Goal: Task Accomplishment & Management: Complete application form

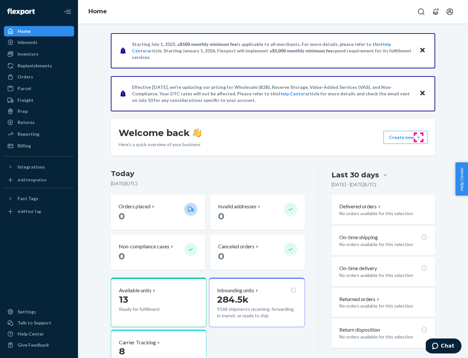
click at [419, 137] on button "Create new Create new inbound Create new order Create new product" at bounding box center [406, 137] width 44 height 13
click at [39, 42] on div "Inbounds" at bounding box center [39, 42] width 69 height 9
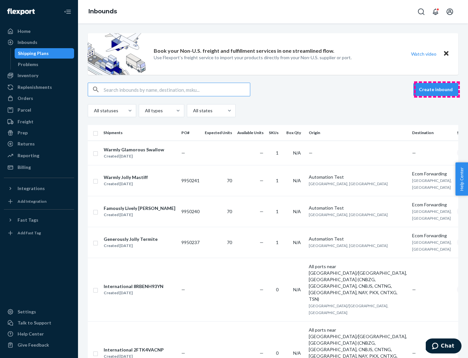
click at [437, 89] on button "Create inbound" at bounding box center [436, 89] width 45 height 13
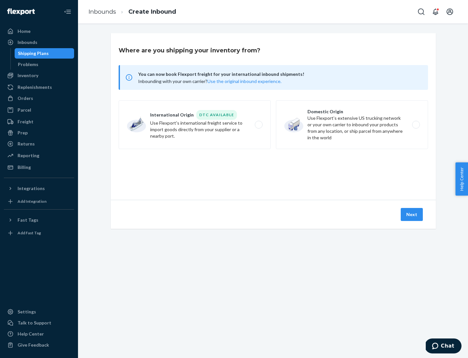
click at [352, 125] on label "Domestic Origin Use Flexport’s extensive US trucking network or your own carrie…" at bounding box center [352, 124] width 152 height 49
click at [416, 125] on input "Domestic Origin Use Flexport’s extensive US trucking network or your own carrie…" at bounding box center [418, 125] width 4 height 4
radio input "true"
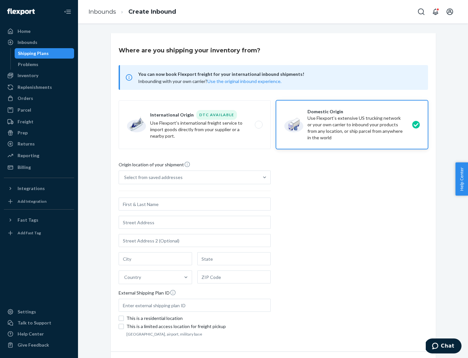
click at [189, 177] on div "Select from saved addresses" at bounding box center [189, 177] width 140 height 13
click at [125, 177] on input "Select from saved addresses" at bounding box center [124, 177] width 1 height 7
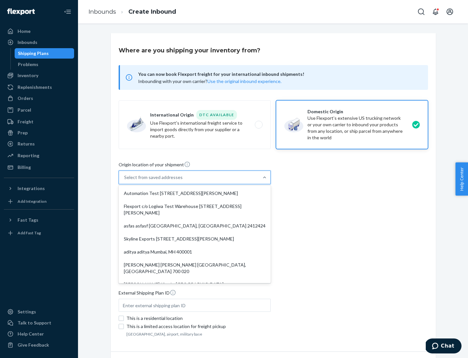
scroll to position [3, 0]
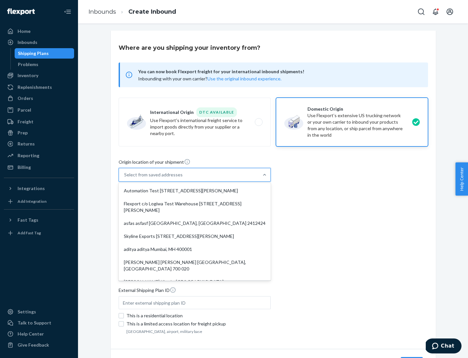
click at [195, 191] on div "Automation Test [STREET_ADDRESS][PERSON_NAME]" at bounding box center [195, 190] width 150 height 13
click at [125, 178] on input "option Automation Test [STREET_ADDRESS][PERSON_NAME]. 9 results available. Use …" at bounding box center [124, 174] width 1 height 7
type input "Automation Test"
type input "9th Floor"
type input "[GEOGRAPHIC_DATA]"
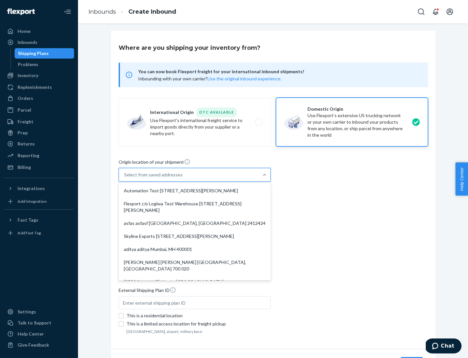
type input "CA"
type input "94104"
type input "[STREET_ADDRESS][PERSON_NAME]"
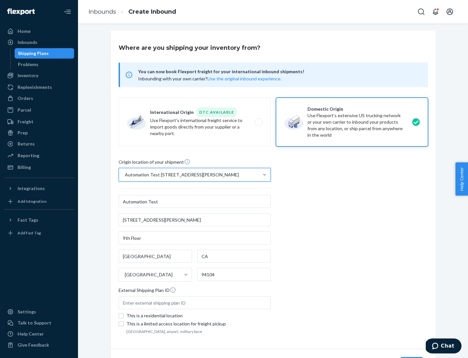
scroll to position [38, 0]
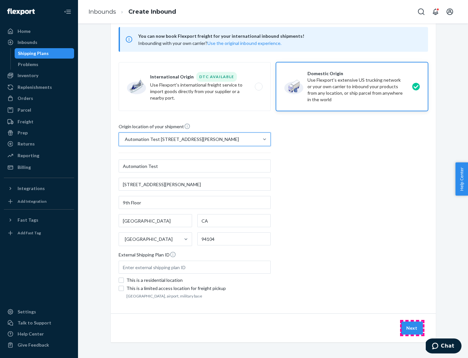
click at [413, 328] on button "Next" at bounding box center [412, 327] width 22 height 13
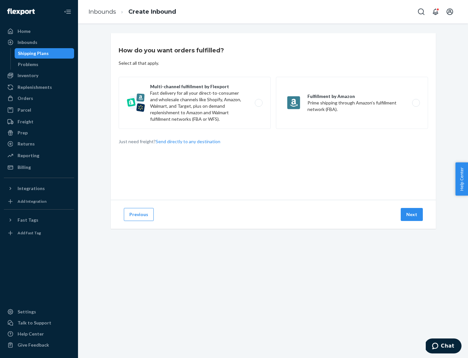
click at [195, 103] on label "Multi-channel fulfillment by Flexport Fast delivery for all your direct-to-cons…" at bounding box center [195, 103] width 152 height 52
click at [259, 103] on input "Multi-channel fulfillment by Flexport Fast delivery for all your direct-to-cons…" at bounding box center [261, 103] width 4 height 4
radio input "true"
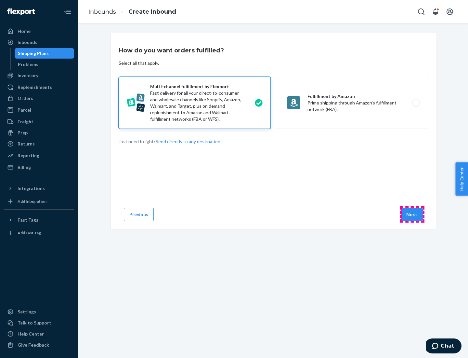
click at [413, 214] on button "Next" at bounding box center [412, 214] width 22 height 13
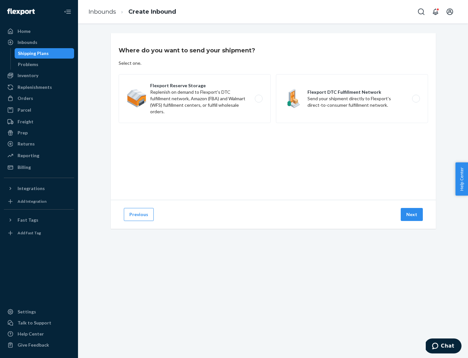
click at [352, 99] on label "Flexport DTC Fulfillment Network Send your shipment directly to Flexport's dire…" at bounding box center [352, 98] width 152 height 49
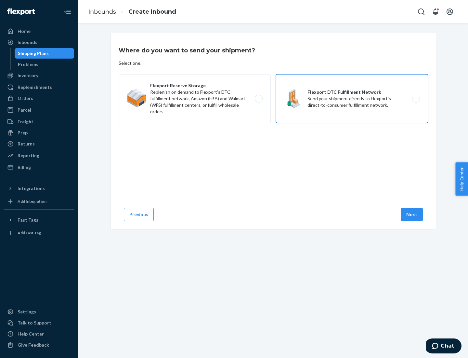
click at [416, 99] on input "Flexport DTC Fulfillment Network Send your shipment directly to Flexport's dire…" at bounding box center [418, 99] width 4 height 4
radio input "true"
click at [413, 214] on button "Next" at bounding box center [412, 214] width 22 height 13
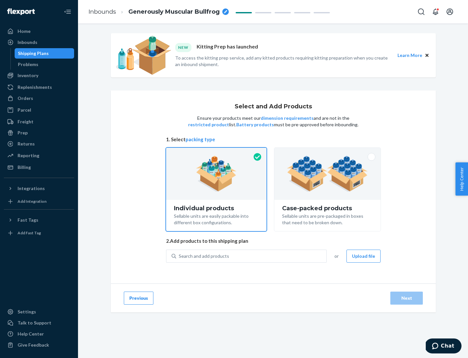
click at [328, 174] on img at bounding box center [327, 174] width 81 height 36
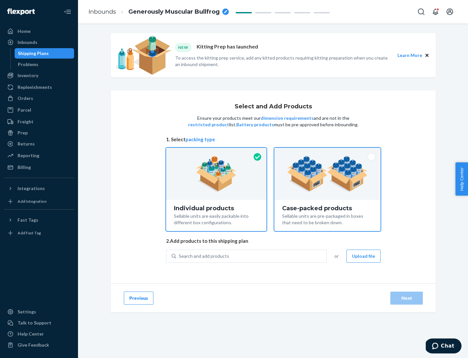
click at [328, 152] on input "Case-packed products Sellable units are pre-packaged in boxes that need to be b…" at bounding box center [328, 150] width 4 height 4
radio input "true"
radio input "false"
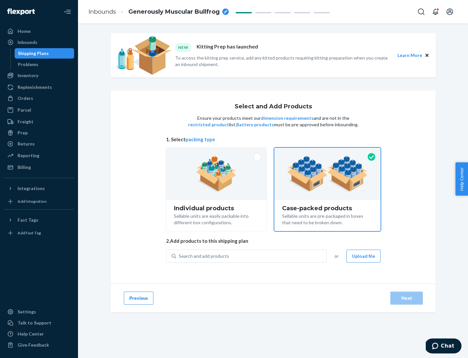
click at [252, 256] on div "Search and add products" at bounding box center [251, 256] width 150 height 12
click at [180, 256] on input "Search and add products" at bounding box center [179, 256] width 1 height 7
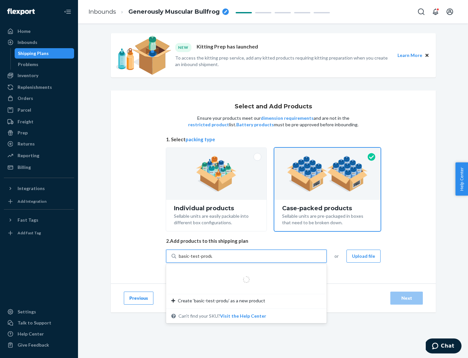
type input "basic-test-product-1"
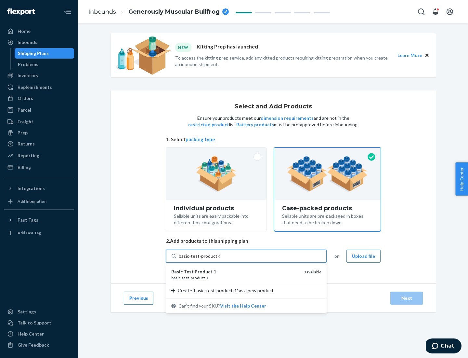
click at [235, 278] on div "basic - test - product - 1" at bounding box center [234, 278] width 127 height 6
click at [221, 259] on input "basic-test-product-1" at bounding box center [200, 256] width 42 height 7
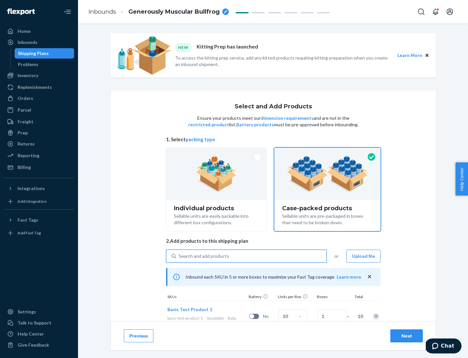
scroll to position [23, 0]
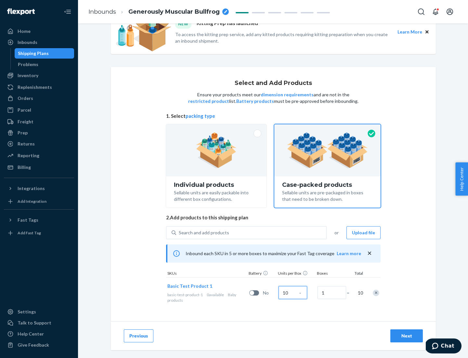
type input "10"
type input "7"
click at [407, 336] on div "Next" at bounding box center [406, 335] width 21 height 7
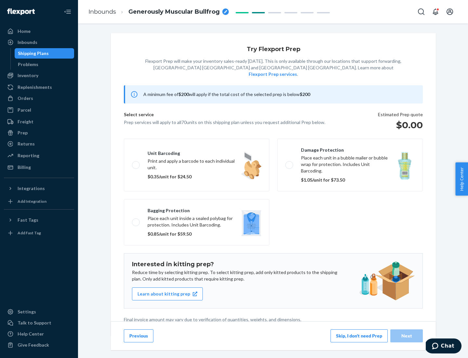
scroll to position [2, 0]
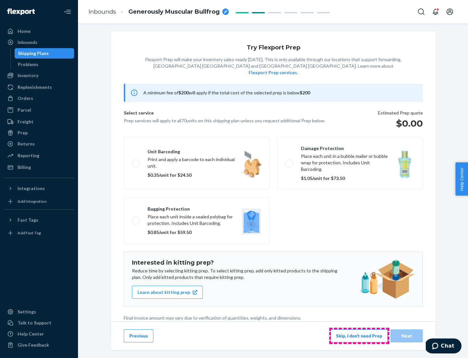
click at [359, 335] on button "Skip, I don't need Prep" at bounding box center [359, 335] width 57 height 13
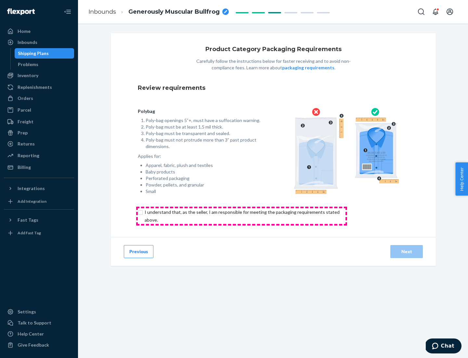
click at [242, 216] on input "checkbox" at bounding box center [246, 216] width 216 height 16
checkbox input "true"
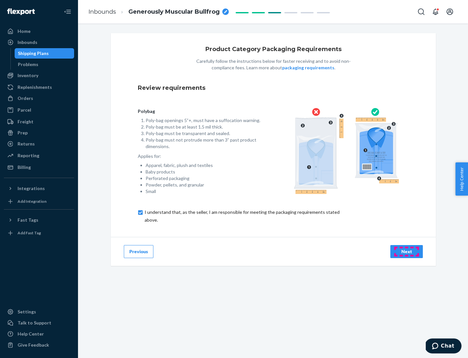
click at [407, 251] on div "Next" at bounding box center [406, 251] width 21 height 7
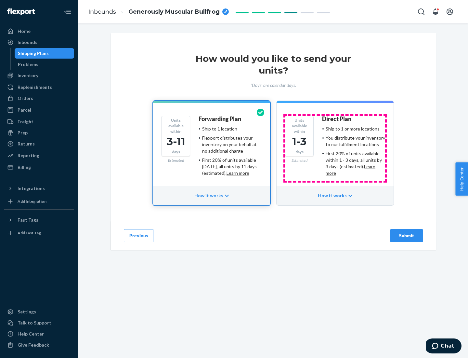
click at [335, 148] on ul "Ship to 1 or more locations You distribute your inventory to our fulfillment lo…" at bounding box center [353, 151] width 63 height 51
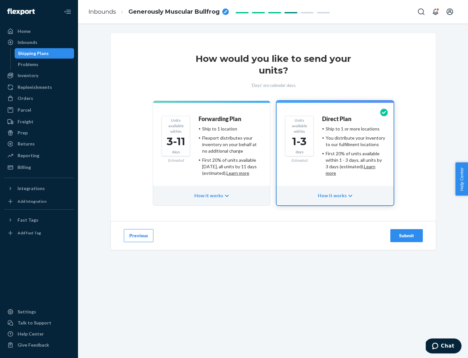
click at [407, 236] on div "Submit" at bounding box center [406, 235] width 21 height 7
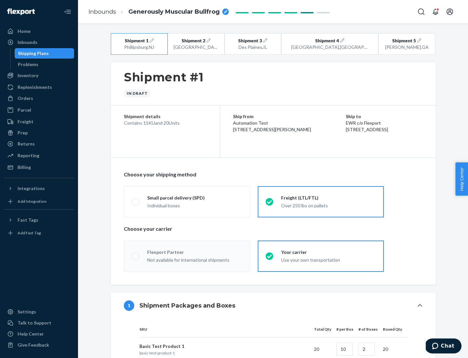
radio input "true"
radio input "false"
radio input "true"
radio input "false"
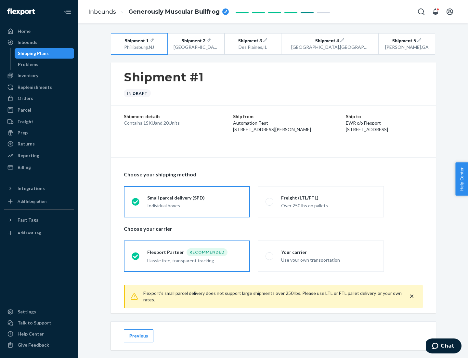
scroll to position [7, 0]
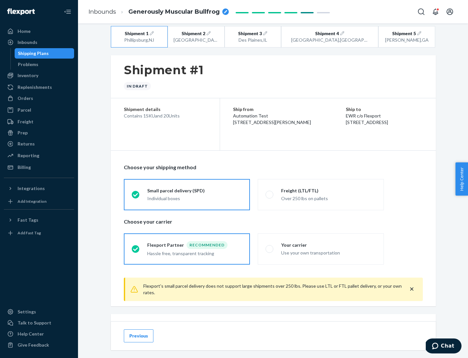
click at [329, 190] on div "Freight (LTL/FTL)" at bounding box center [328, 190] width 95 height 7
click at [270, 192] on input "Freight (LTL/FTL) Over 250 lbs on pallets" at bounding box center [268, 194] width 4 height 4
radio input "true"
radio input "false"
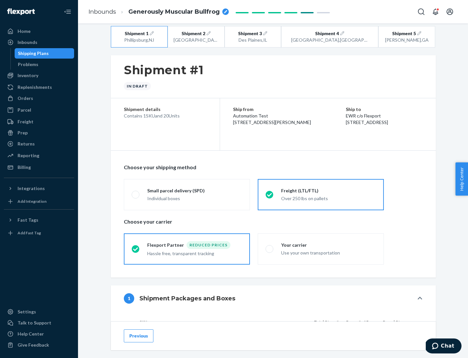
scroll to position [61, 0]
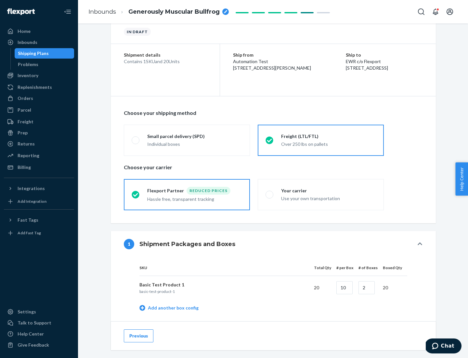
click at [329, 190] on div "Your carrier" at bounding box center [328, 190] width 95 height 7
click at [270, 192] on input "Your carrier Use your own transportation" at bounding box center [268, 194] width 4 height 4
radio input "true"
radio input "false"
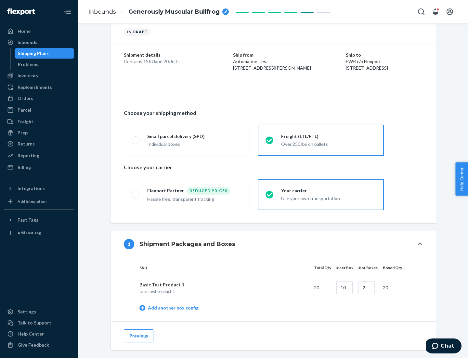
scroll to position [206, 0]
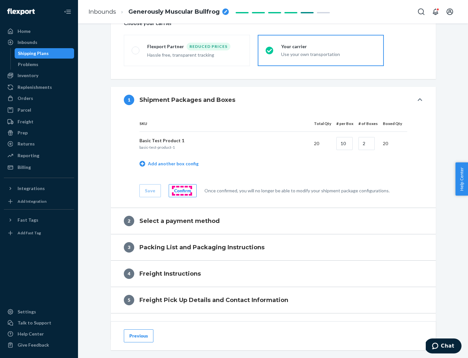
click at [182, 190] on div "Confirm" at bounding box center [182, 190] width 17 height 7
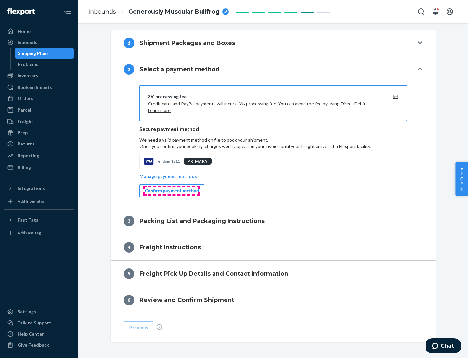
click at [171, 191] on div "Confirm payment method" at bounding box center [172, 190] width 54 height 7
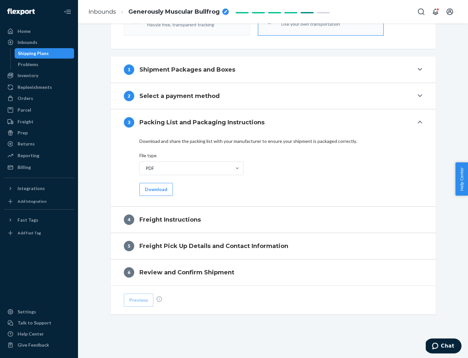
scroll to position [235, 0]
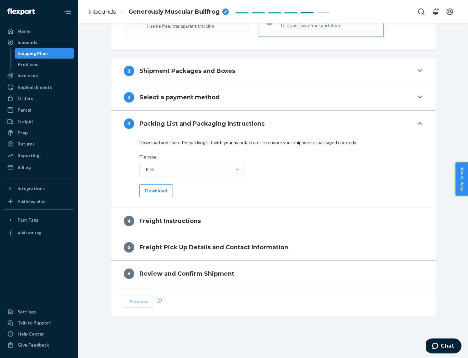
click at [156, 190] on button "Download" at bounding box center [157, 190] width 34 height 13
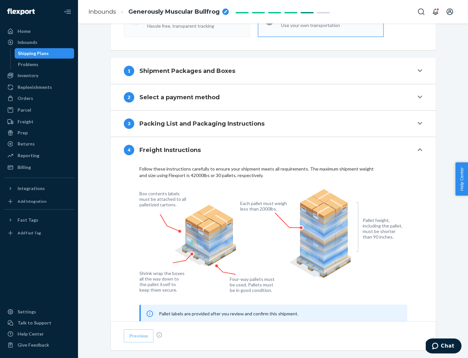
scroll to position [393, 0]
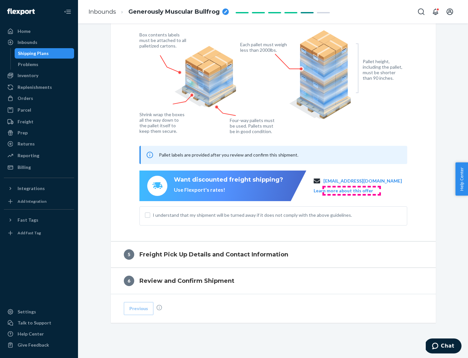
click at [352, 190] on button "Learn more about this offer" at bounding box center [344, 190] width 60 height 7
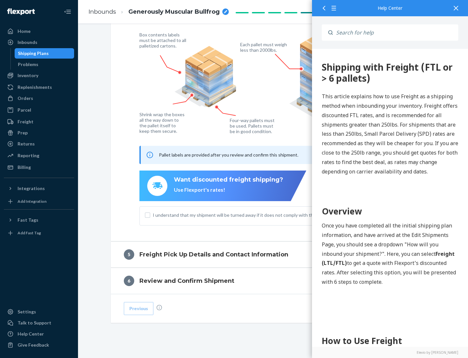
scroll to position [0, 0]
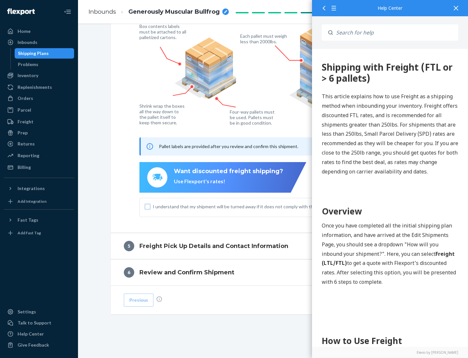
click at [148, 206] on input "I understand that my shipment will be turned away if it does not comply with th…" at bounding box center [147, 206] width 5 height 5
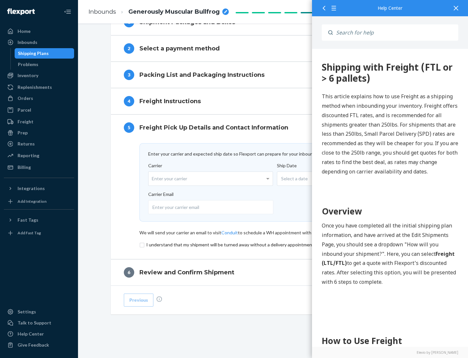
click at [274, 244] on input "checkbox" at bounding box center [274, 245] width 268 height 8
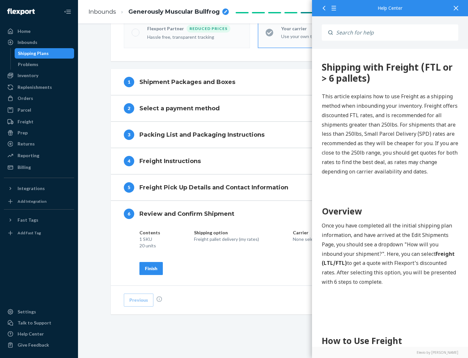
scroll to position [224, 0]
click at [151, 268] on div "Finish" at bounding box center [151, 268] width 12 height 7
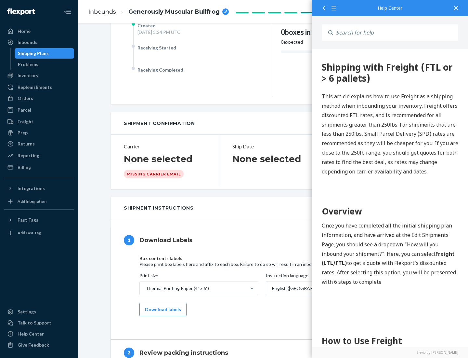
scroll to position [0, 0]
